Goal: Transaction & Acquisition: Purchase product/service

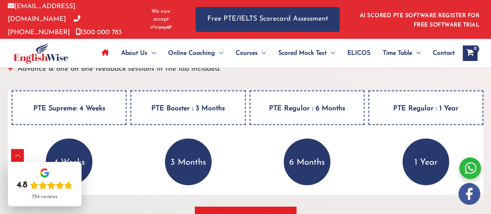
scroll to position [1122, 0]
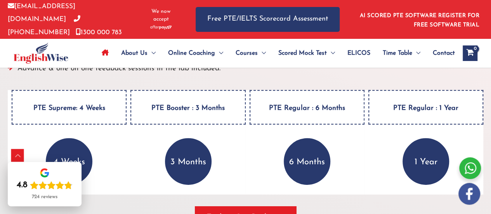
click at [72, 110] on h4 "PTE Supreme: 4 Weeks" at bounding box center [69, 107] width 115 height 35
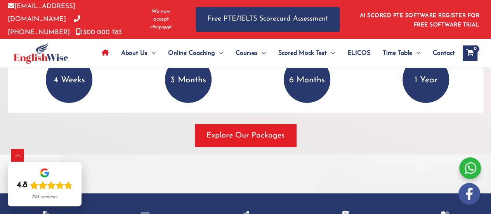
scroll to position [1205, 0]
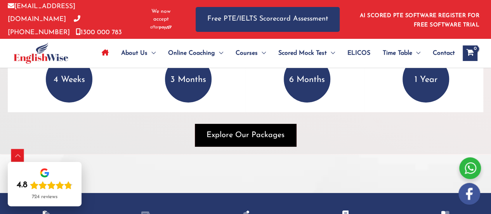
click at [236, 136] on span "Explore Our Packages" at bounding box center [246, 135] width 78 height 11
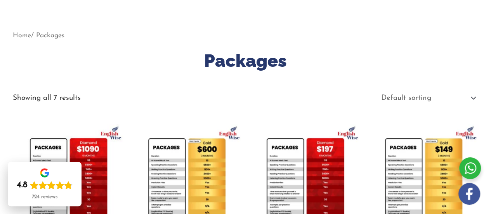
scroll to position [94, 0]
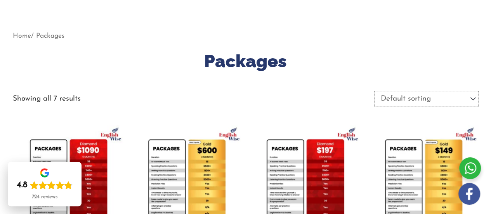
click at [477, 96] on select "Default sorting Sort by popularity Sort by latest Sort by price: low to high So…" at bounding box center [427, 99] width 104 height 16
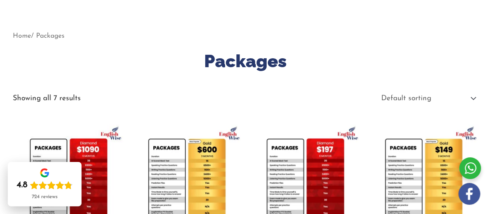
click at [438, 52] on h1 "Packages" at bounding box center [246, 61] width 466 height 24
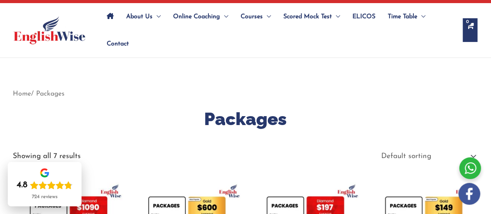
scroll to position [0, 0]
